Goal: Information Seeking & Learning: Compare options

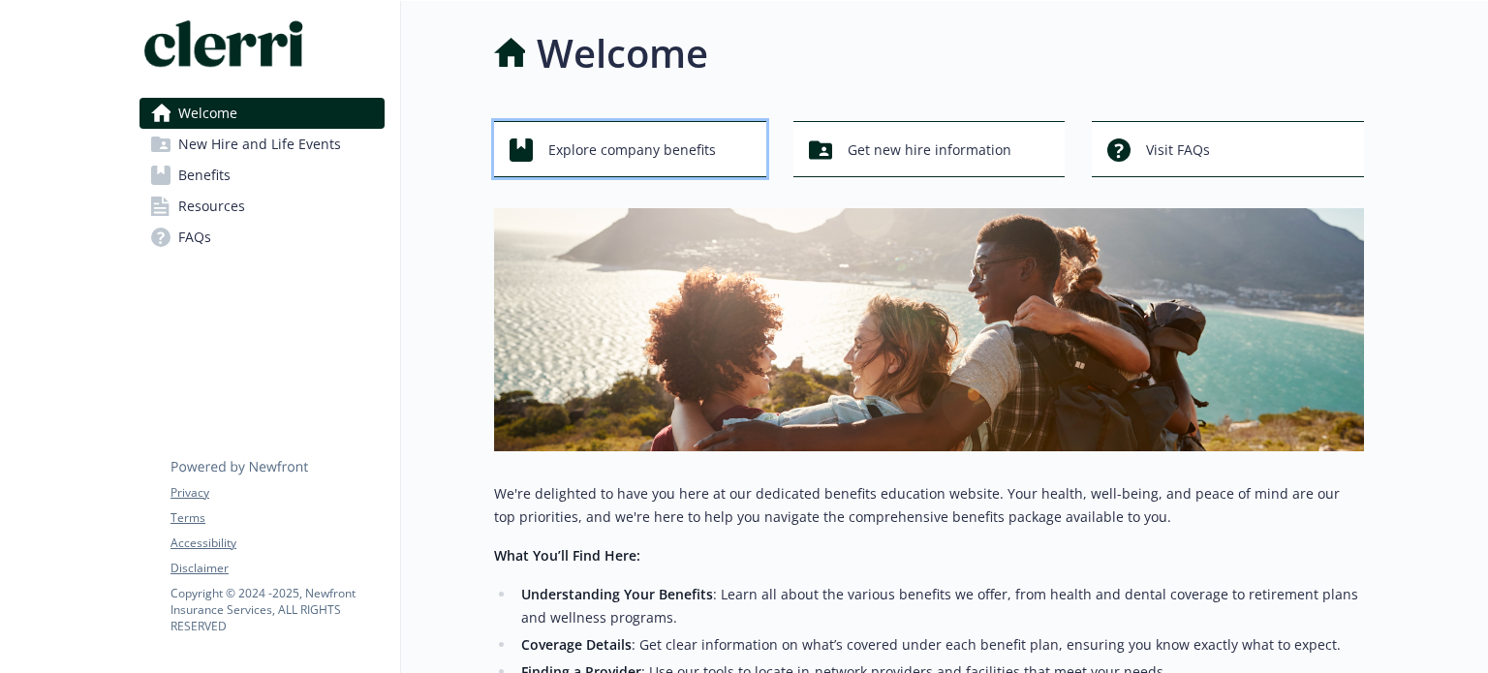
click at [686, 154] on span "Explore company benefits" at bounding box center [632, 150] width 168 height 37
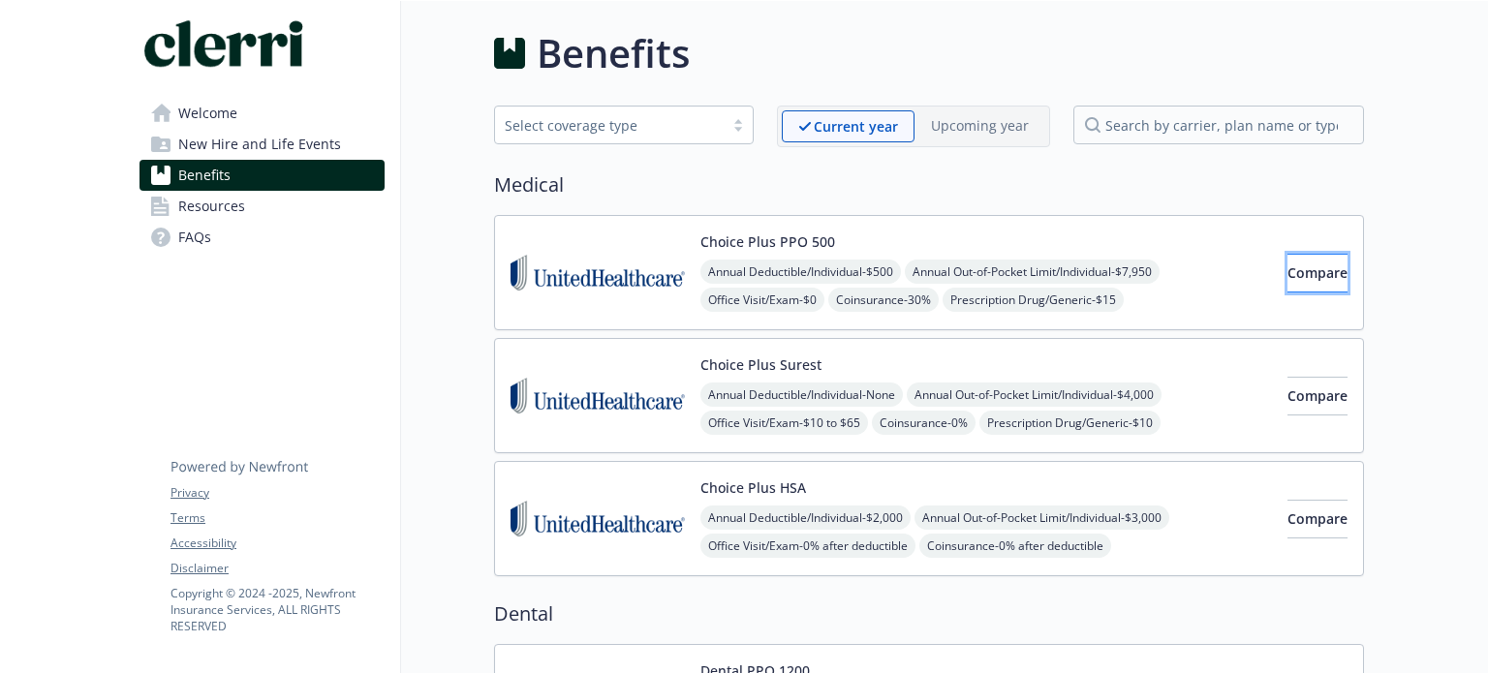
click at [1288, 272] on button "Compare" at bounding box center [1318, 273] width 60 height 39
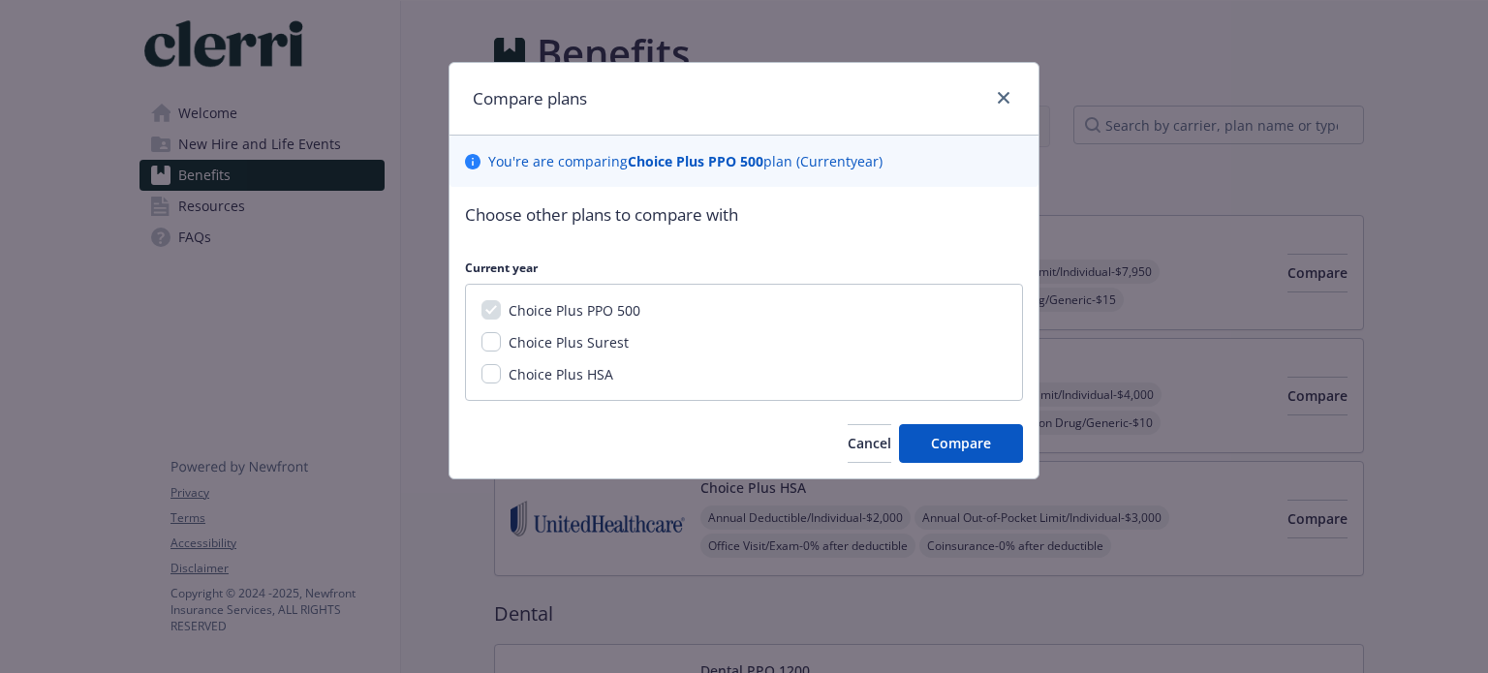
click at [581, 340] on span "Choice Plus Surest" at bounding box center [569, 342] width 120 height 18
click at [501, 340] on input "Choice Plus Surest" at bounding box center [491, 341] width 19 height 19
checkbox input "true"
click at [561, 368] on span "Choice Plus HSA" at bounding box center [561, 374] width 105 height 18
click at [501, 368] on input "Choice Plus HSA" at bounding box center [491, 373] width 19 height 19
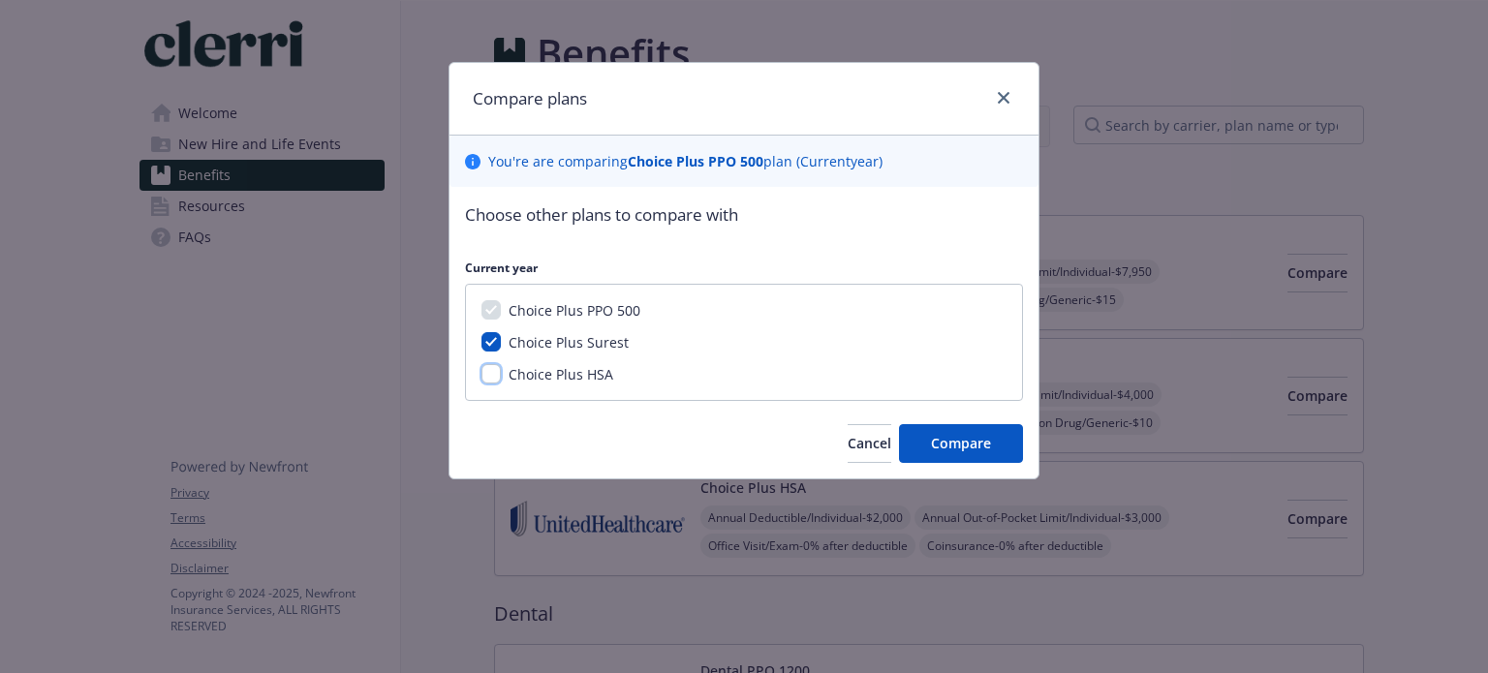
checkbox input "true"
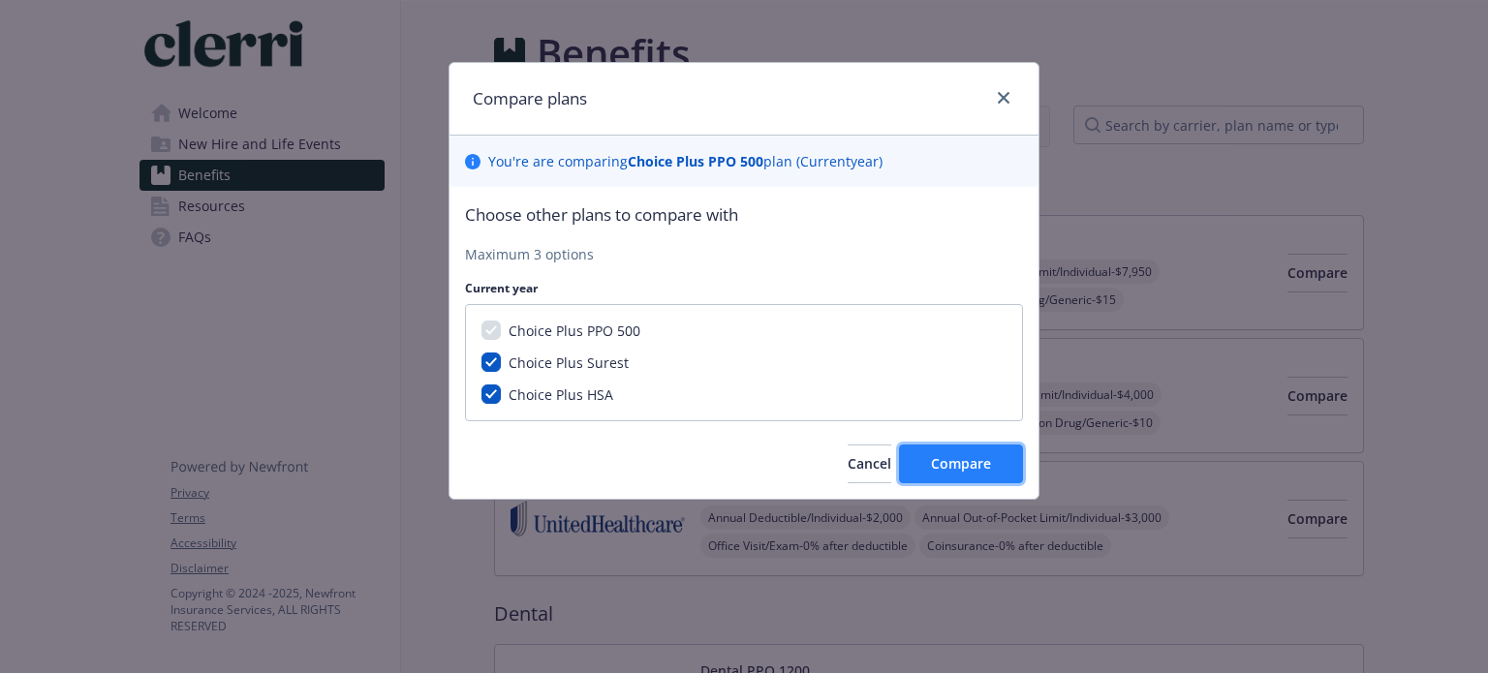
click at [950, 459] on span "Compare" at bounding box center [961, 463] width 60 height 18
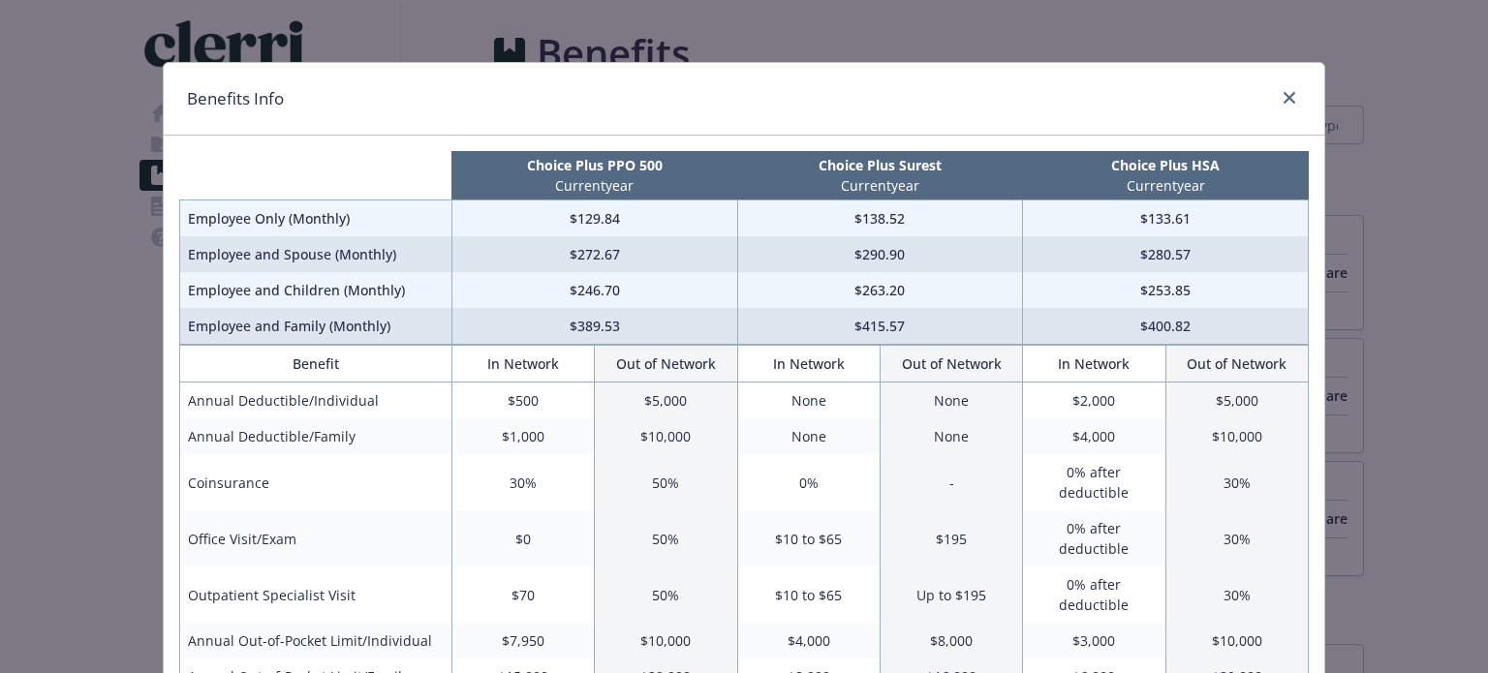
click at [1276, 47] on div "Benefits Info Choice Plus PPO 500 Current year Choice Plus Surest Current year …" at bounding box center [744, 336] width 1488 height 673
click at [1280, 47] on div "Benefits Info Choice Plus PPO 500 Current year Choice Plus Surest Current year …" at bounding box center [744, 336] width 1488 height 673
click at [1370, 145] on div "Benefits Info Choice Plus PPO 500 Current year Choice Plus Surest Current year …" at bounding box center [744, 336] width 1488 height 673
click at [1283, 45] on div "Benefits Info Choice Plus PPO 500 Current year Choice Plus Surest Current year …" at bounding box center [744, 336] width 1488 height 673
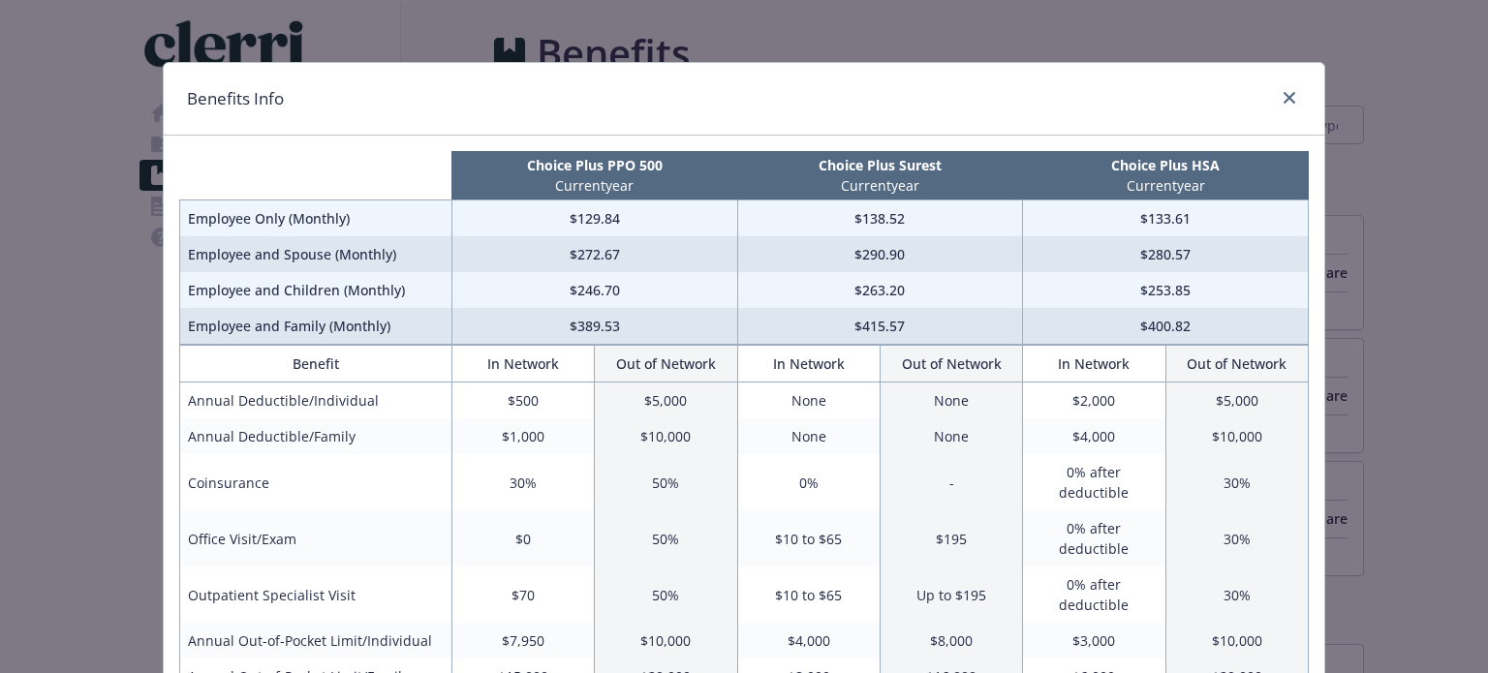
click at [1282, 44] on div "Benefits Info Choice Plus PPO 500 Current year Choice Plus Surest Current year …" at bounding box center [744, 336] width 1488 height 673
click at [477, 69] on div "Benefits Info" at bounding box center [744, 99] width 1161 height 73
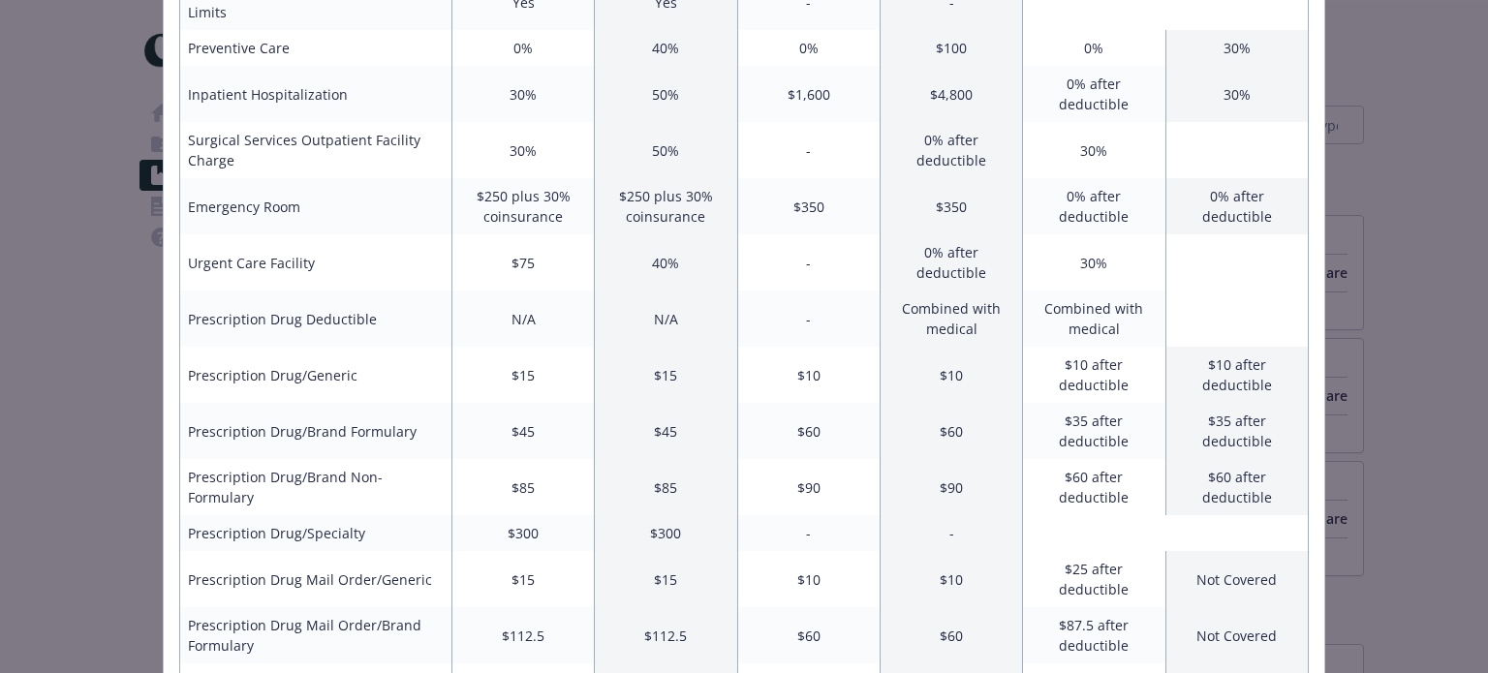
scroll to position [744, 0]
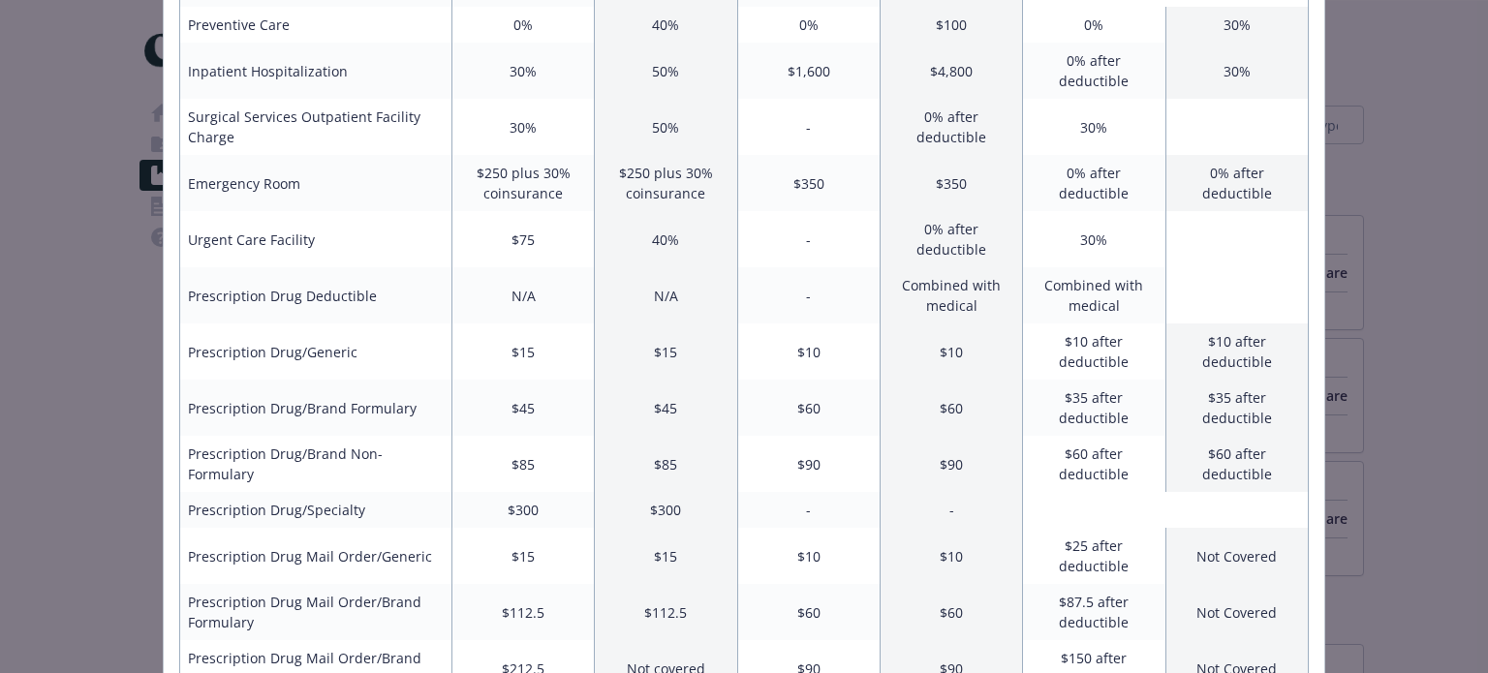
click at [78, 360] on div "Benefits Info Choice Plus PPO 500 Current year Choice Plus Surest Current year …" at bounding box center [744, 336] width 1488 height 673
click at [78, 359] on div "Benefits Info Choice Plus PPO 500 Current year Choice Plus Surest Current year …" at bounding box center [744, 336] width 1488 height 673
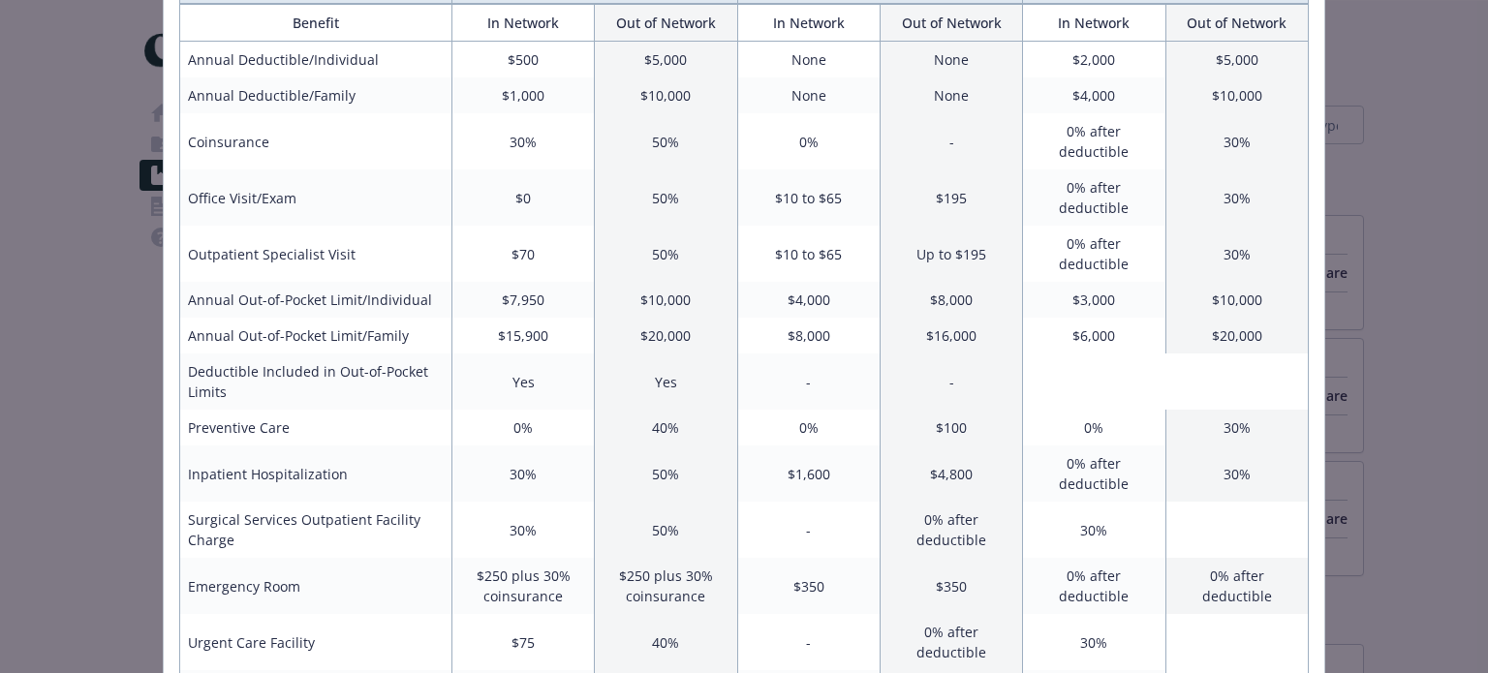
scroll to position [260, 0]
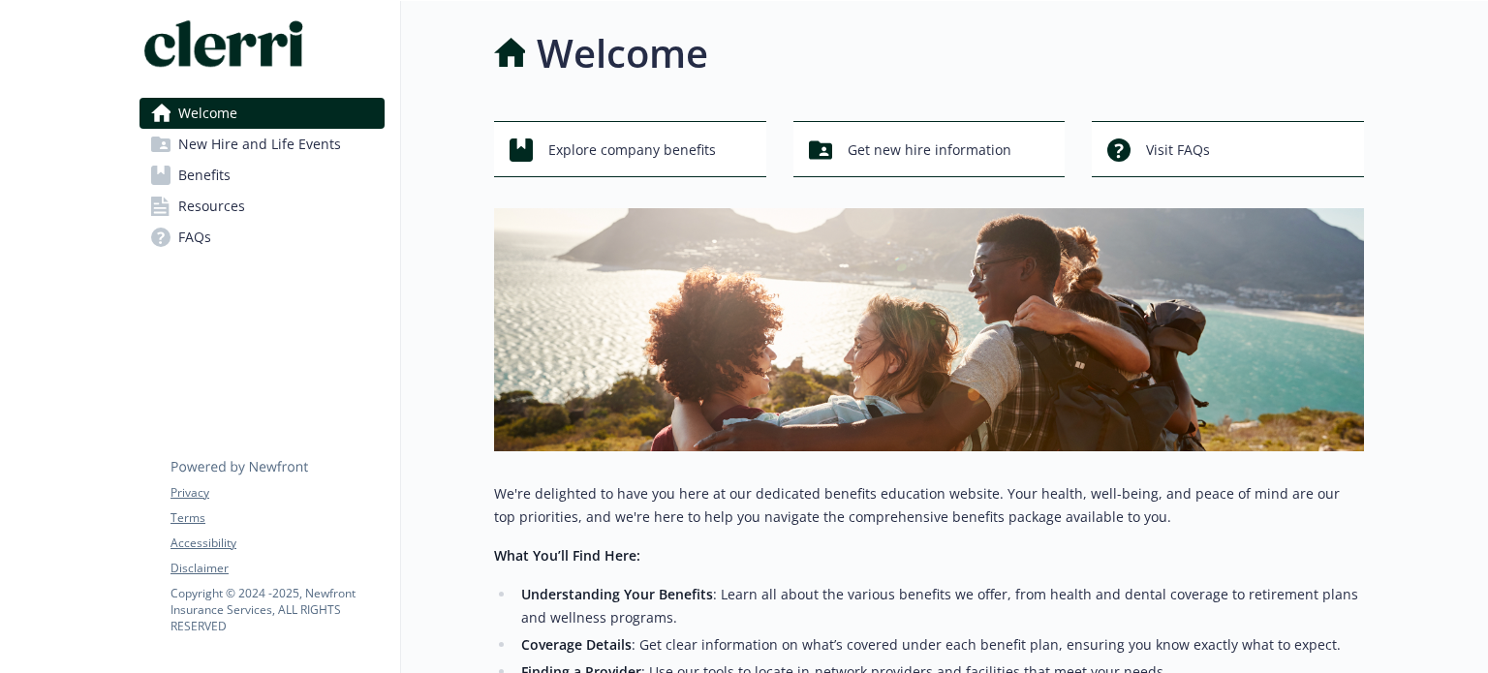
click at [161, 173] on icon at bounding box center [160, 175] width 19 height 19
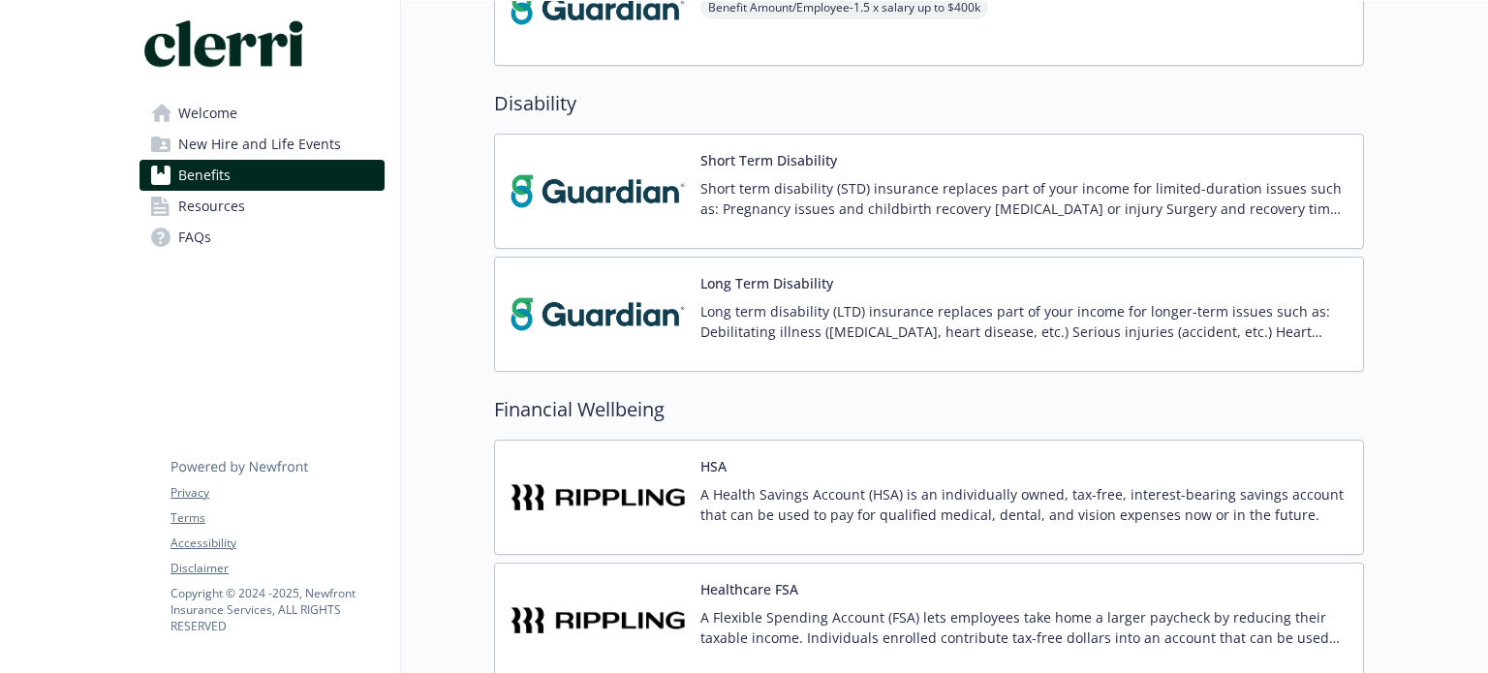
scroll to position [1765, 0]
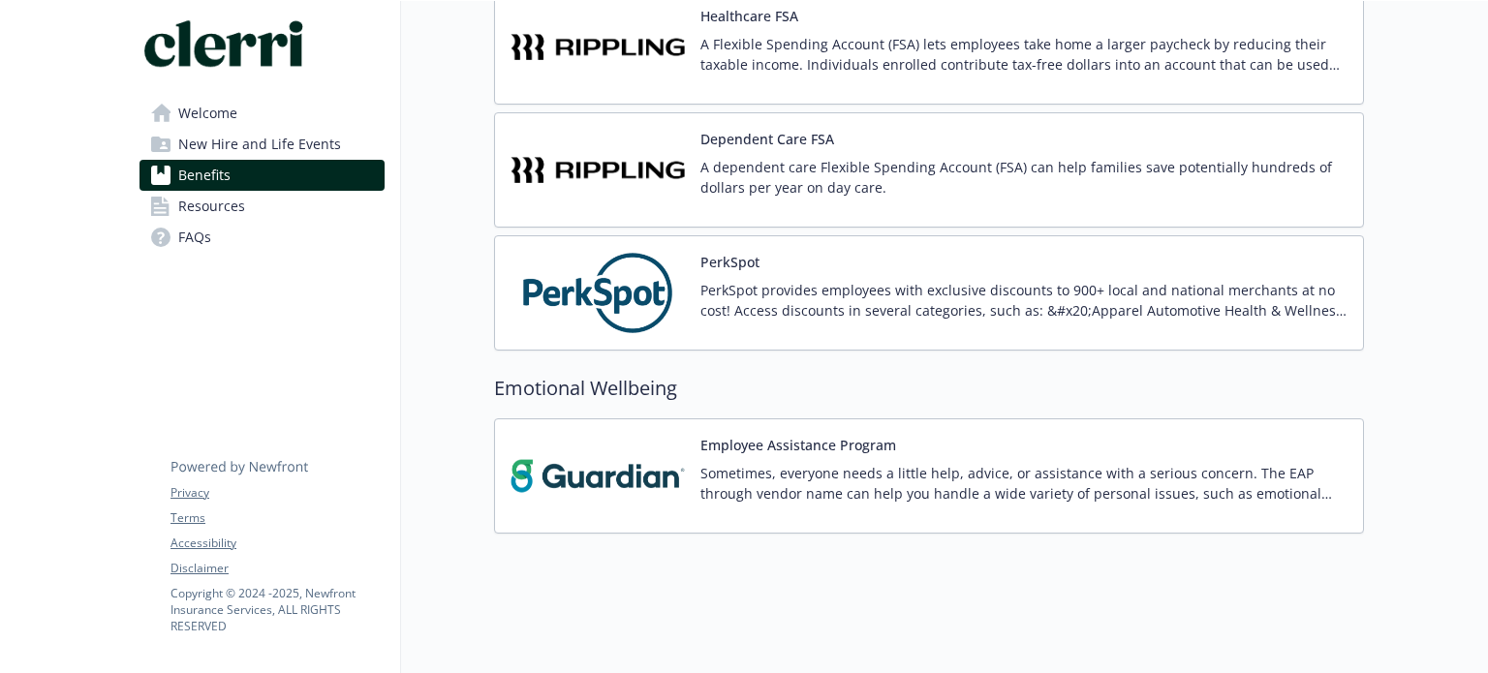
click at [1041, 466] on p "Sometimes, everyone needs a little help, advice, or assistance with a serious c…" at bounding box center [1024, 483] width 647 height 41
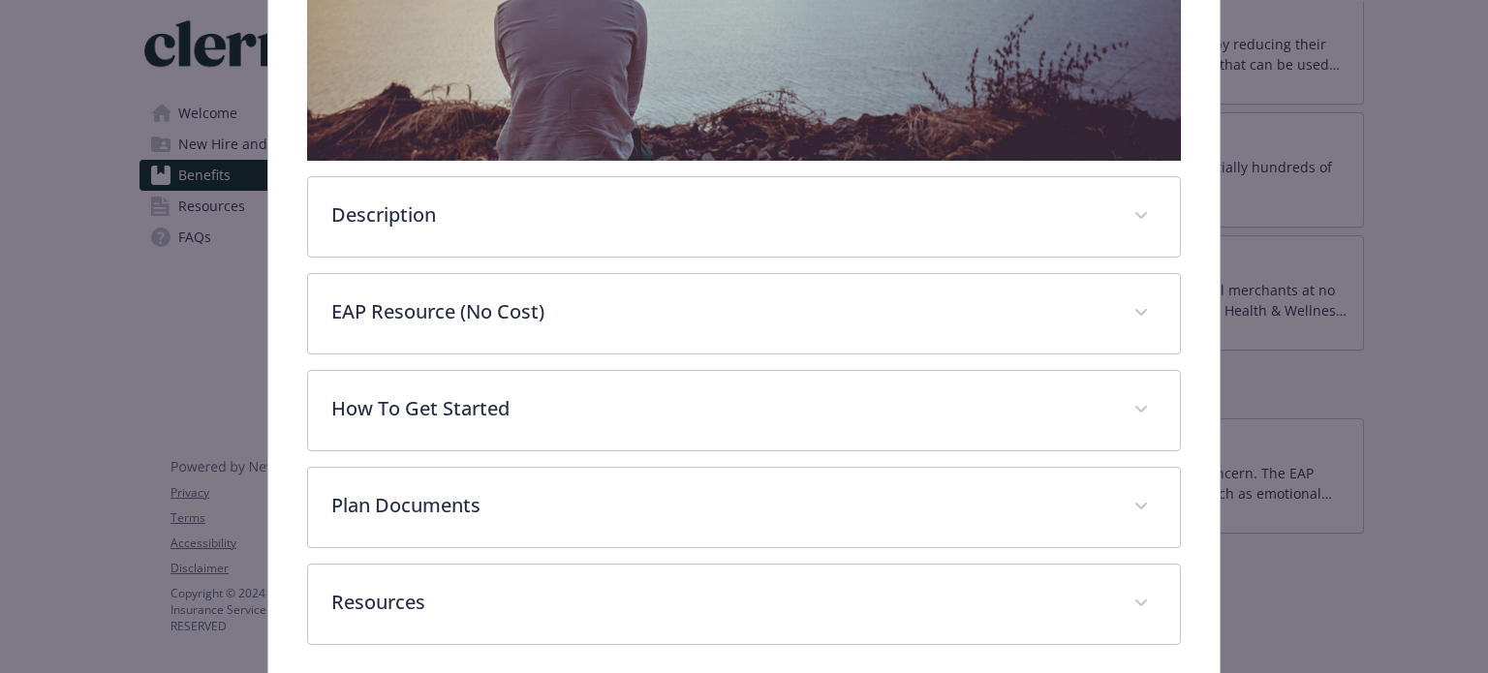
scroll to position [621, 0]
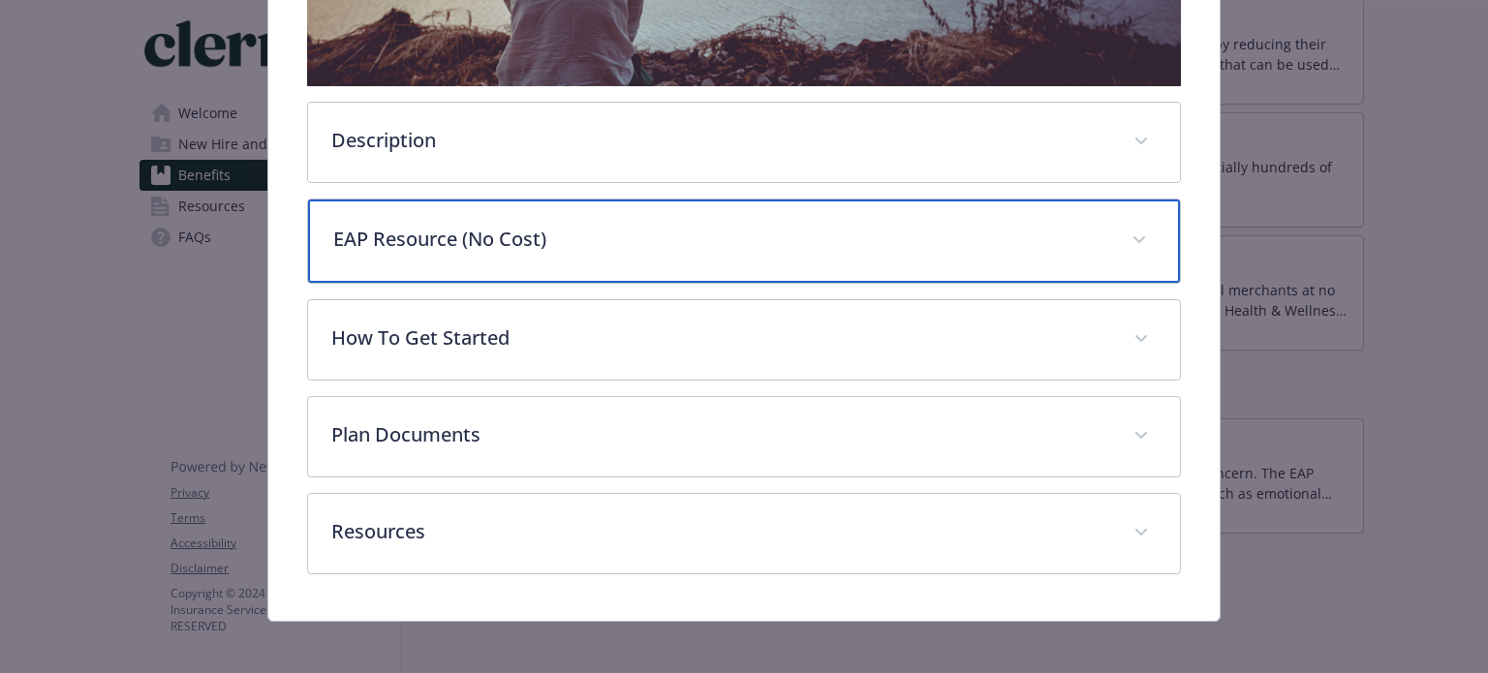
click at [744, 225] on p "EAP Resource (No Cost)" at bounding box center [720, 239] width 774 height 29
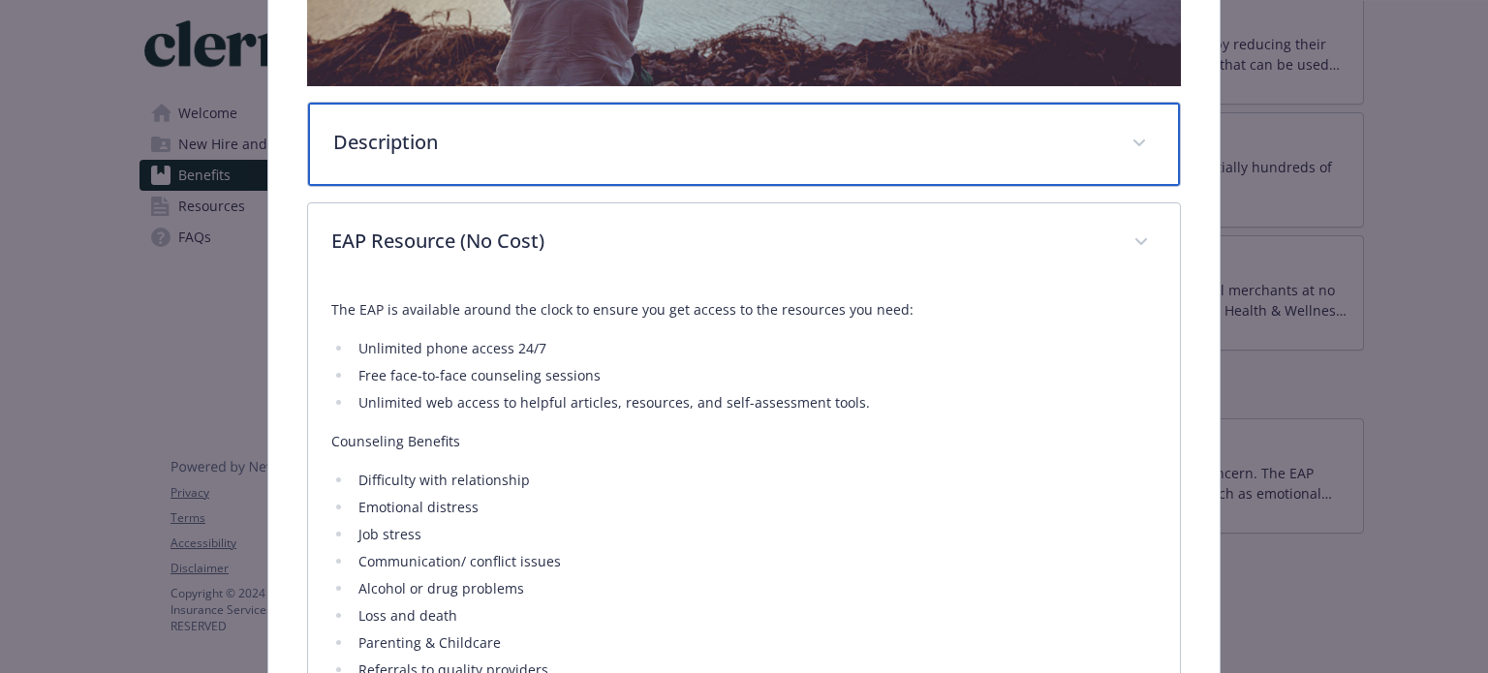
click at [736, 144] on p "Description" at bounding box center [720, 142] width 774 height 29
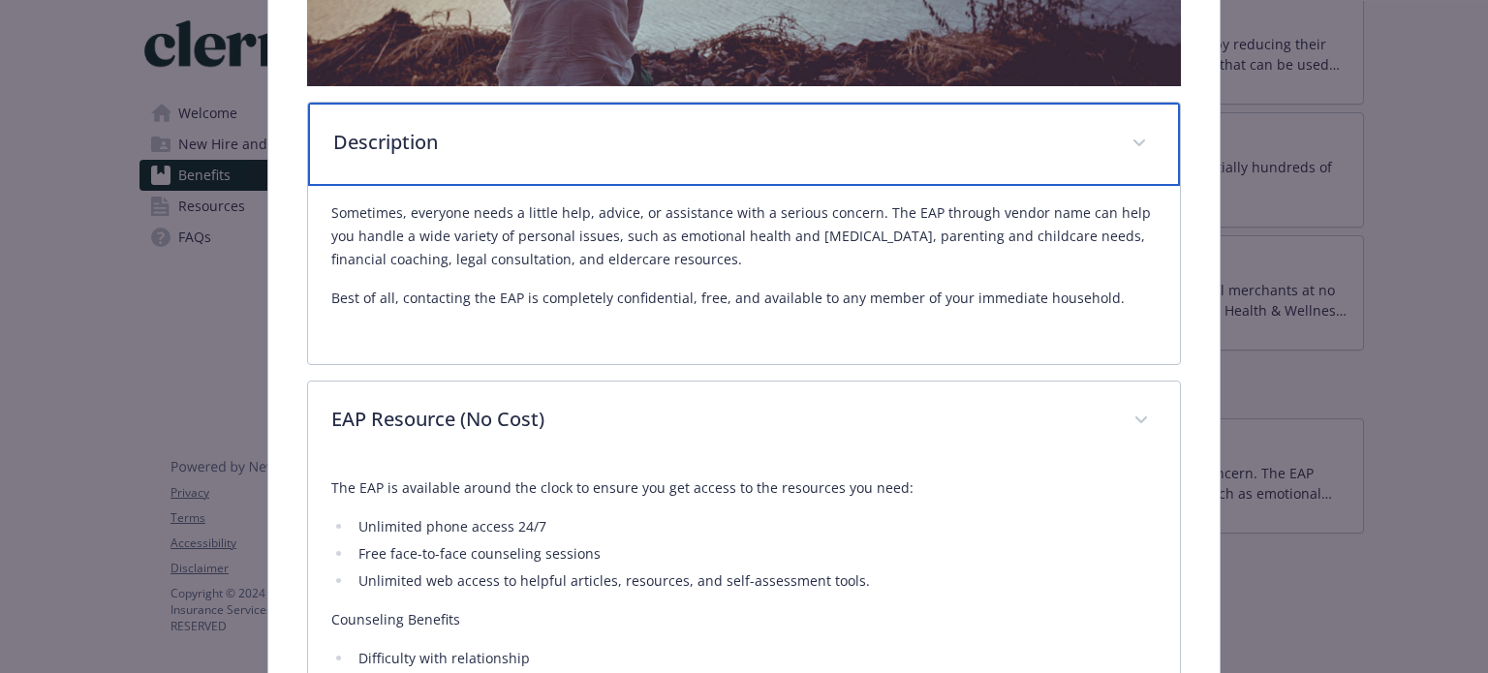
click at [736, 144] on p "Description" at bounding box center [720, 142] width 774 height 29
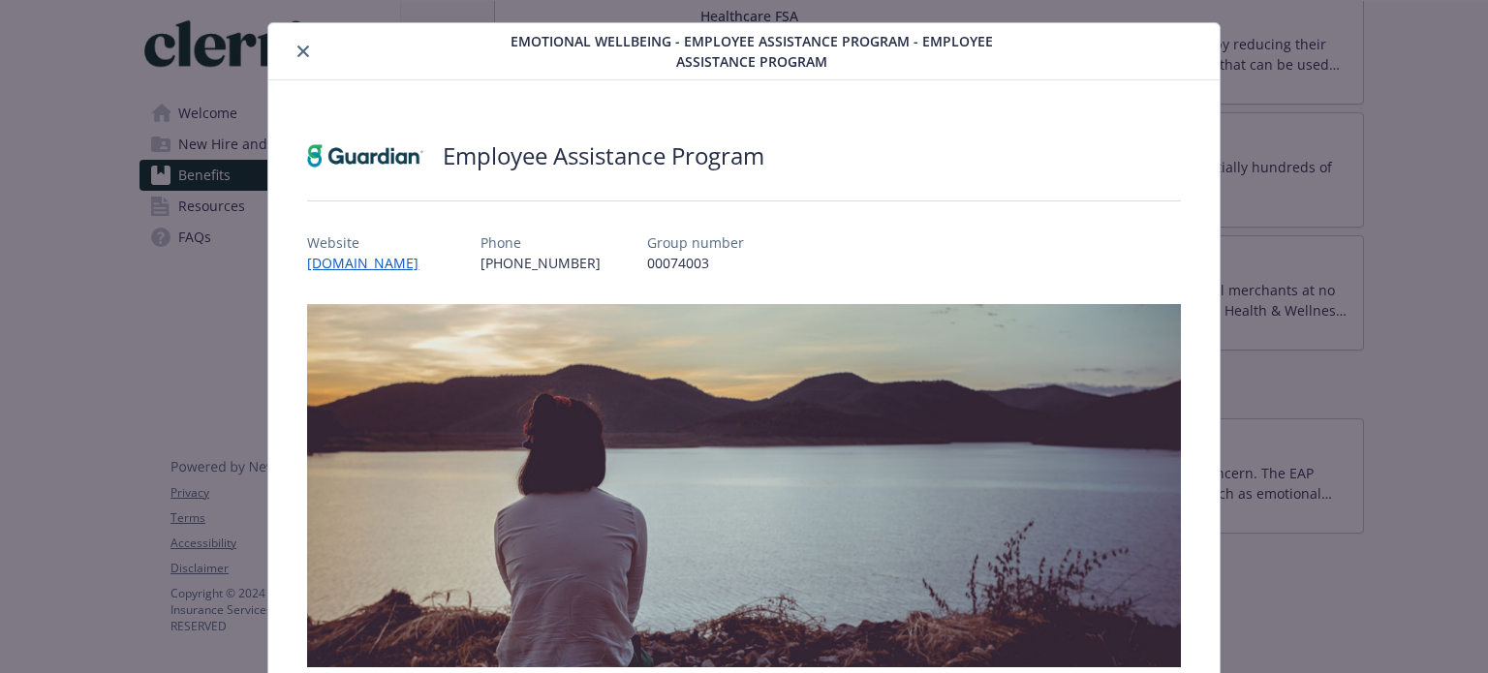
scroll to position [0, 0]
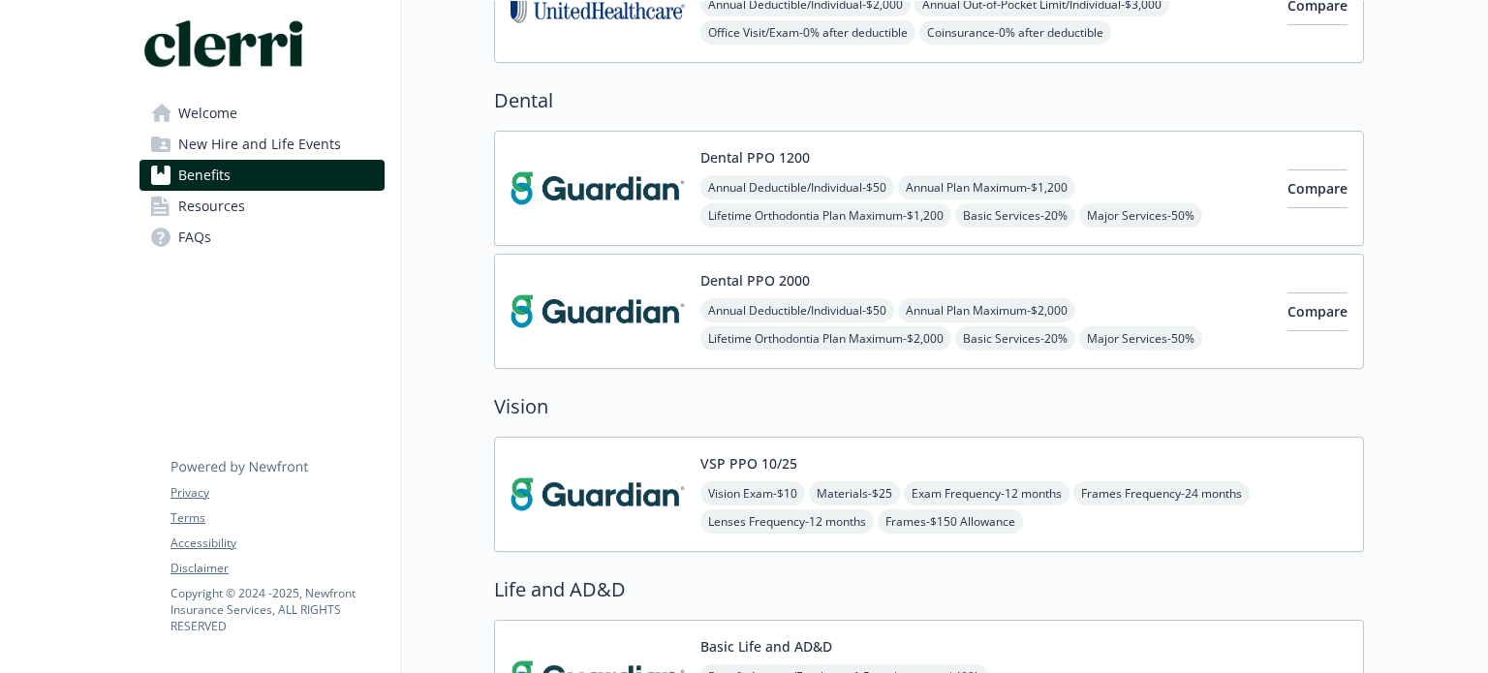
scroll to position [505, 0]
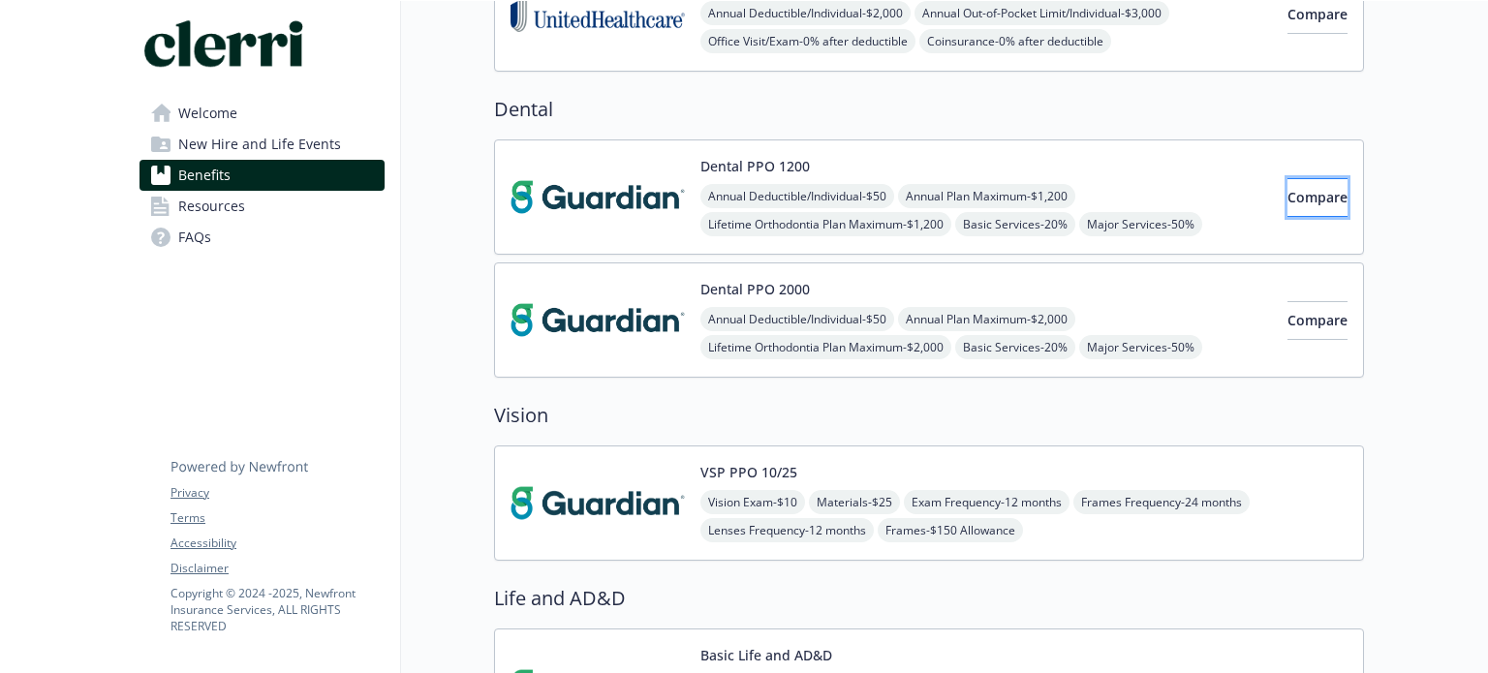
click at [1288, 188] on span "Compare" at bounding box center [1318, 197] width 60 height 18
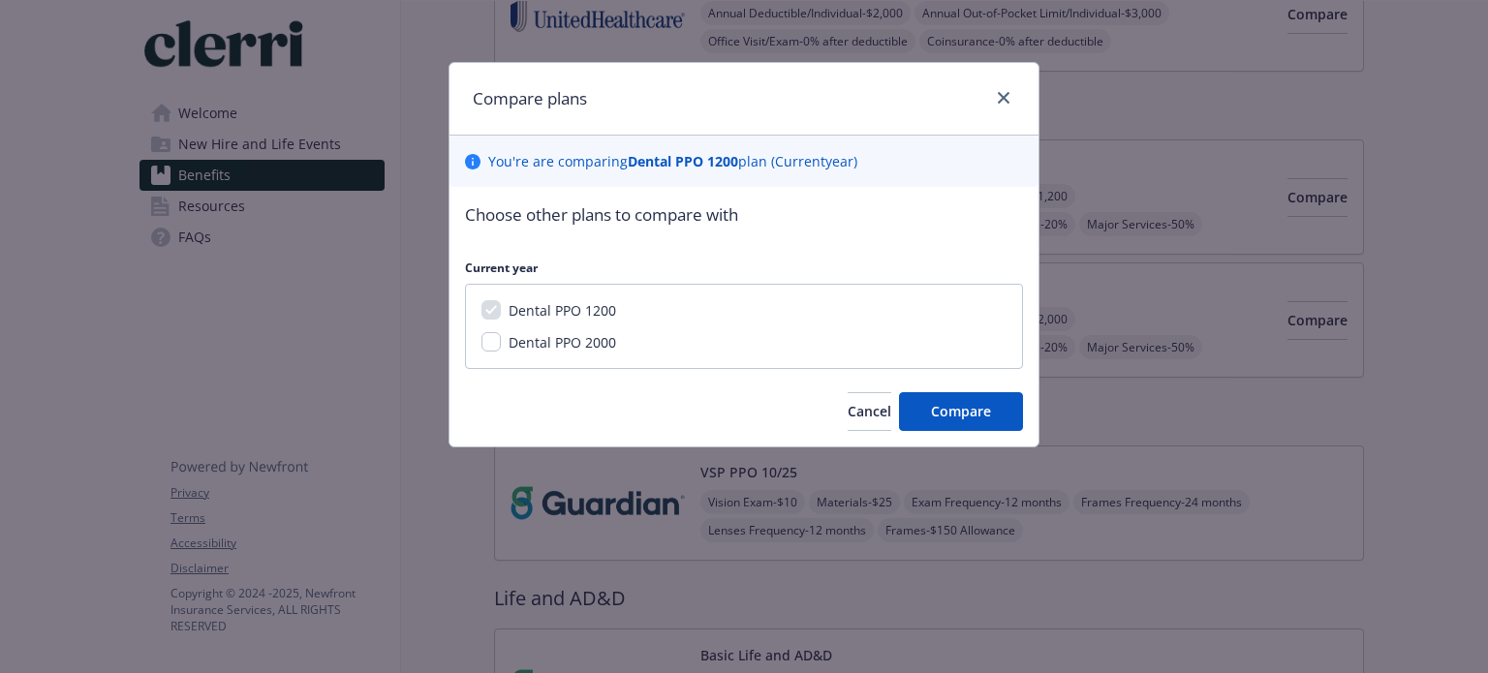
click at [562, 332] on div "Dental PPO 2000" at bounding box center [560, 342] width 119 height 20
click at [488, 344] on input "Dental PPO 2000" at bounding box center [491, 341] width 19 height 19
checkbox input "true"
click at [948, 418] on span "Compare" at bounding box center [961, 411] width 60 height 18
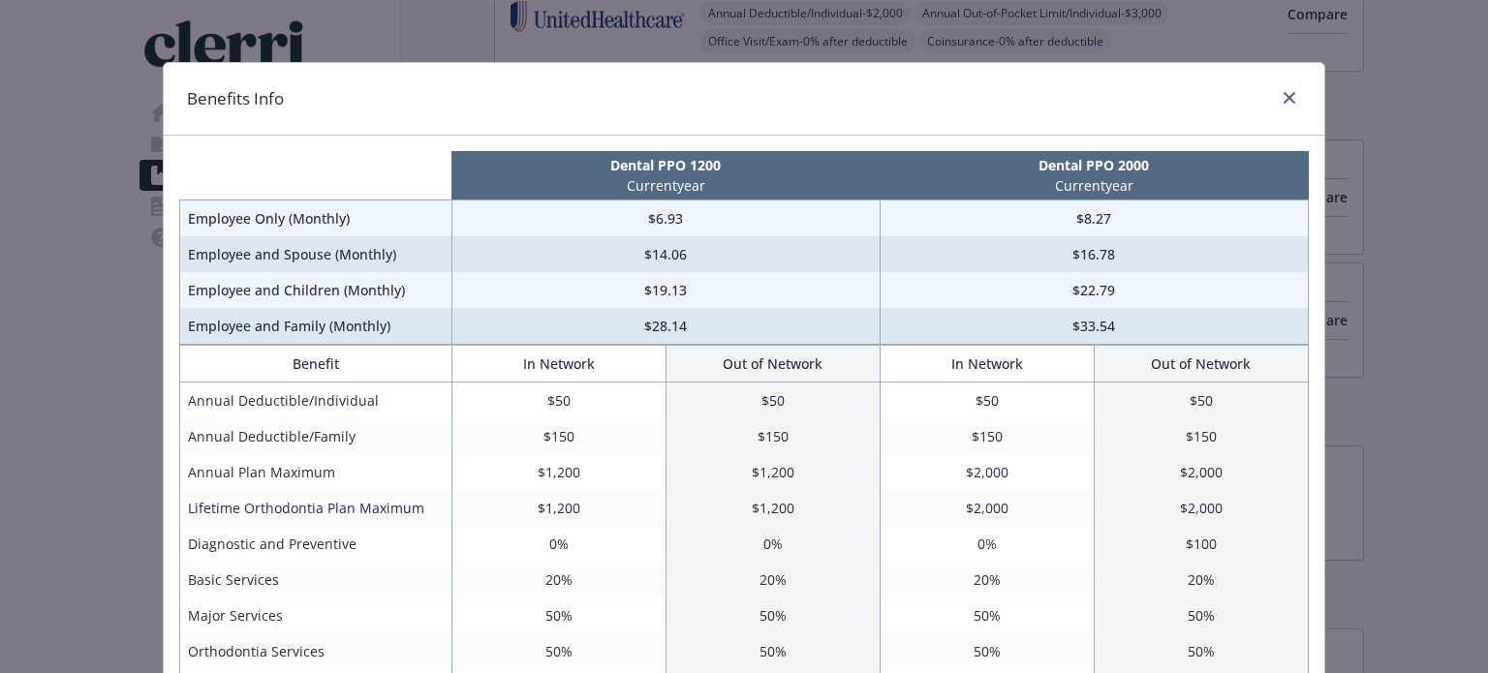
scroll to position [0, 0]
click at [1284, 94] on icon "close" at bounding box center [1290, 98] width 12 height 12
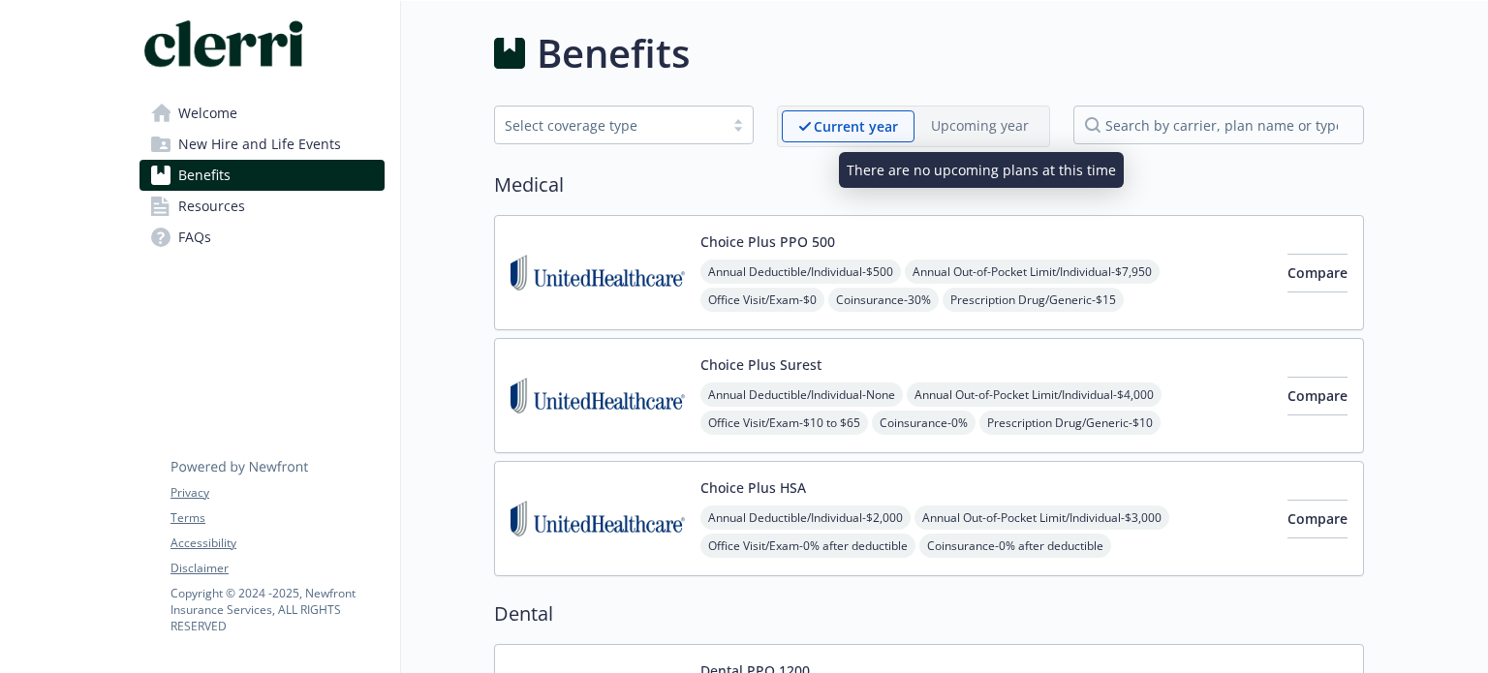
click at [1000, 137] on div "Upcoming year" at bounding box center [980, 125] width 131 height 30
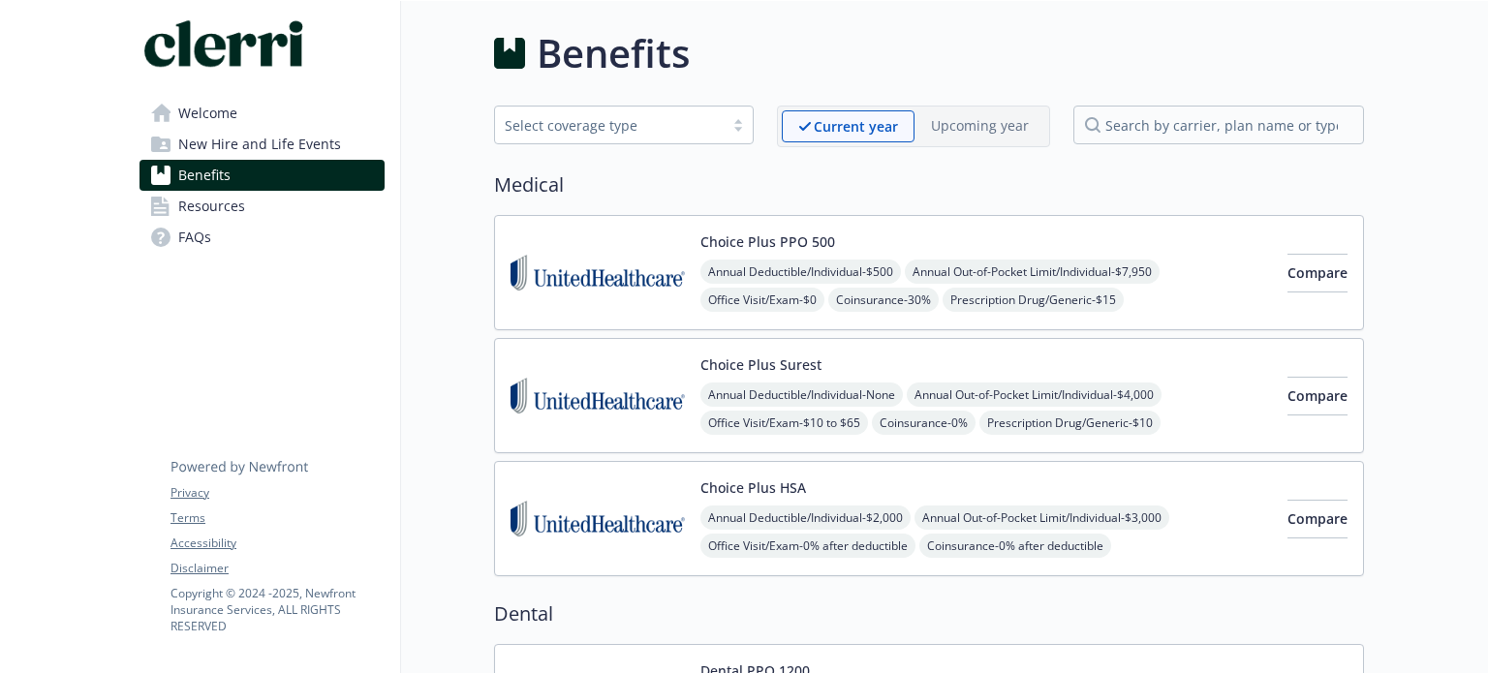
click at [311, 201] on link "Resources" at bounding box center [262, 206] width 245 height 31
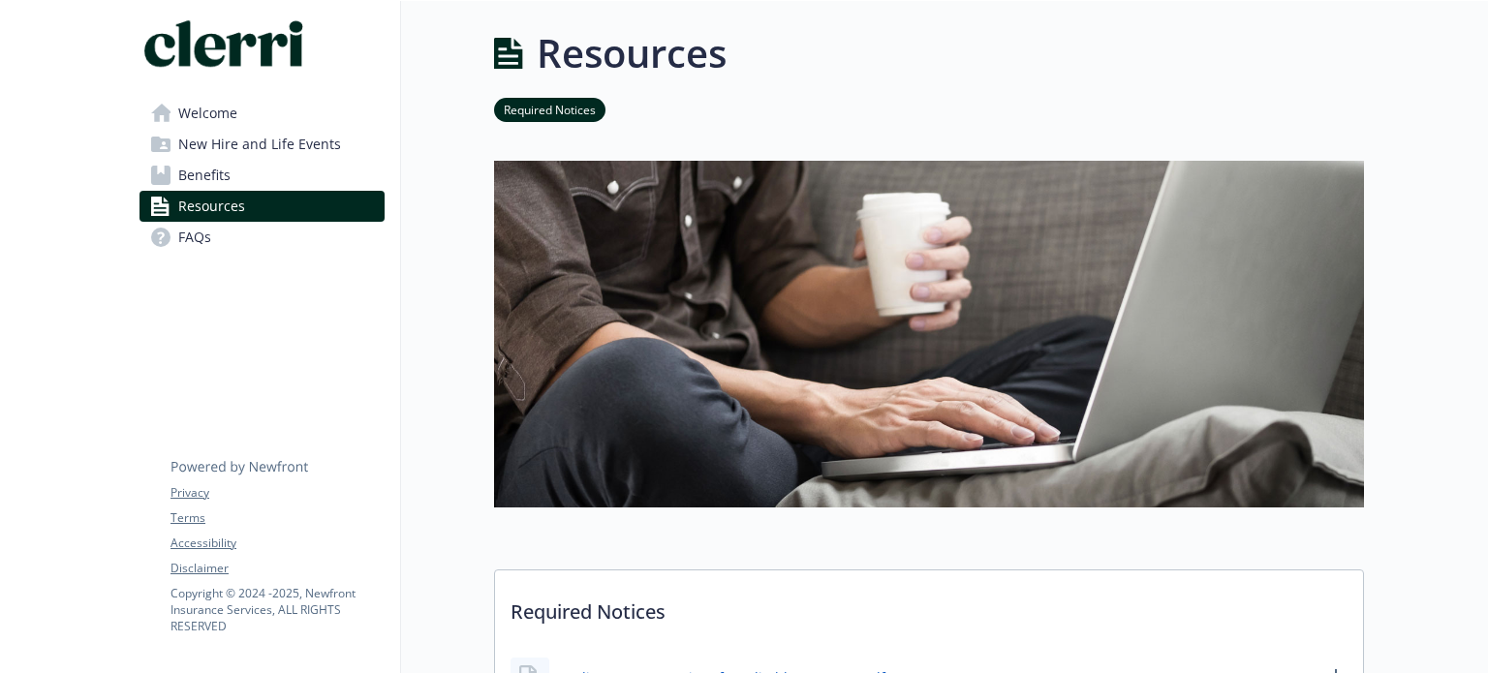
click at [256, 96] on div "Welcome New Hire and Life Events Benefits Resources FAQs Privacy Terms Accessib…" at bounding box center [262, 146] width 276 height 291
click at [260, 108] on link "Welcome" at bounding box center [262, 113] width 245 height 31
